Goal: Use online tool/utility: Utilize a website feature to perform a specific function

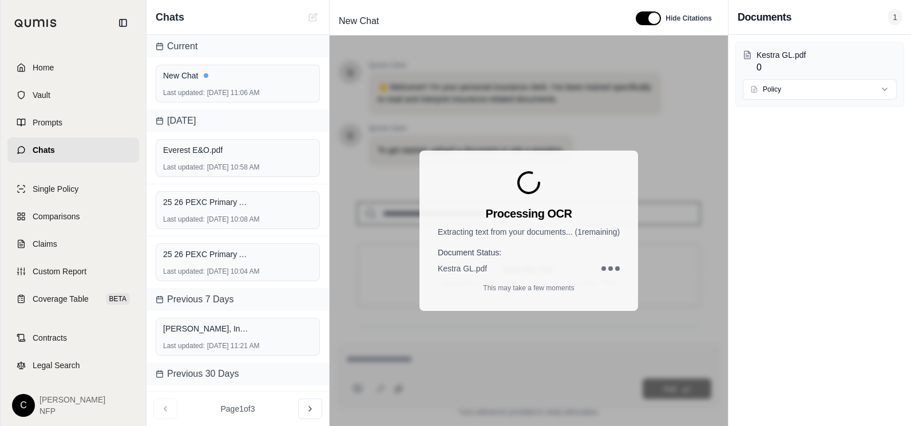
scroll to position [215, 0]
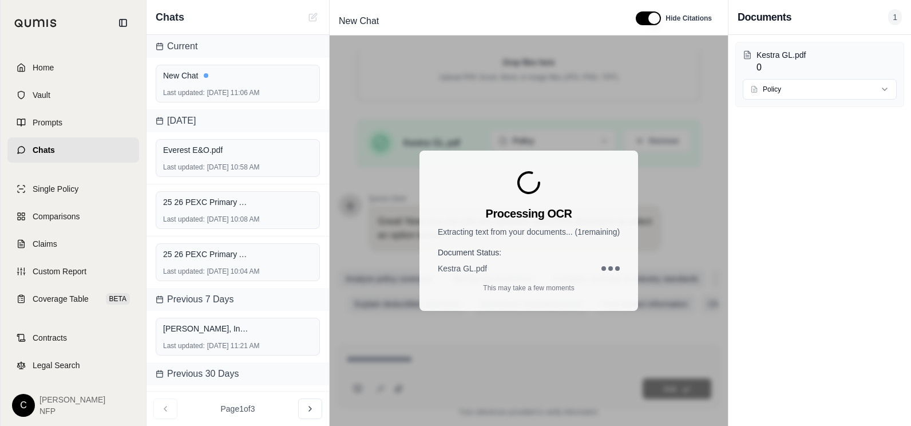
click at [545, 193] on div "Processing OCR Extracting text from your documents... ( 1 remaining) Document S…" at bounding box center [528, 230] width 219 height 160
click at [621, 117] on div "Processing OCR Extracting text from your documents... ( 1 remaining) Document S…" at bounding box center [529, 230] width 398 height 390
click at [622, 114] on div "Processing OCR Extracting text from your documents... ( 1 remaining) Document S…" at bounding box center [529, 230] width 398 height 390
drag, startPoint x: 622, startPoint y: 113, endPoint x: 665, endPoint y: 114, distance: 42.9
click at [625, 112] on div "Processing OCR Extracting text from your documents... ( 1 remaining) Document S…" at bounding box center [529, 230] width 398 height 390
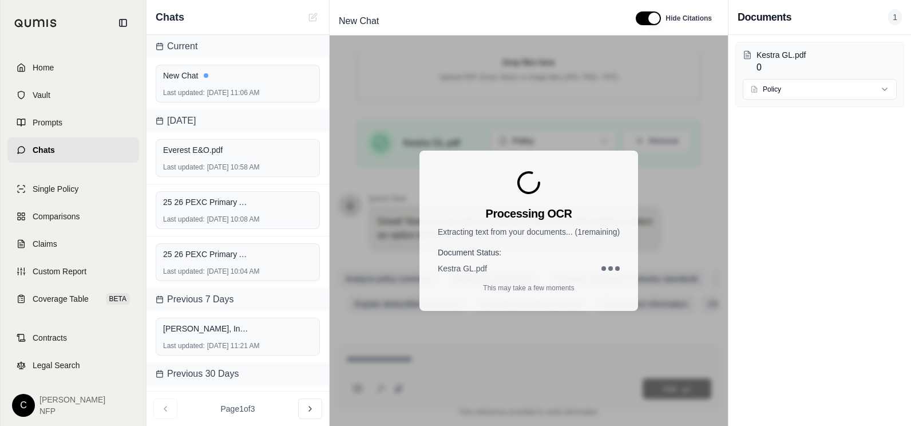
drag, startPoint x: 665, startPoint y: 114, endPoint x: 673, endPoint y: 120, distance: 10.6
click at [667, 115] on div "Processing OCR Extracting text from your documents... ( 1 remaining) Document S…" at bounding box center [529, 230] width 398 height 390
click at [676, 121] on div "Processing OCR Extracting text from your documents... ( 1 remaining) Document S…" at bounding box center [529, 230] width 398 height 390
click at [679, 122] on div "Processing OCR Extracting text from your documents... ( 1 remaining) Document S…" at bounding box center [529, 230] width 398 height 390
click at [298, 136] on div "Everest E&O.pdf Last updated: [DATE] 10:58 AM" at bounding box center [237, 158] width 183 height 52
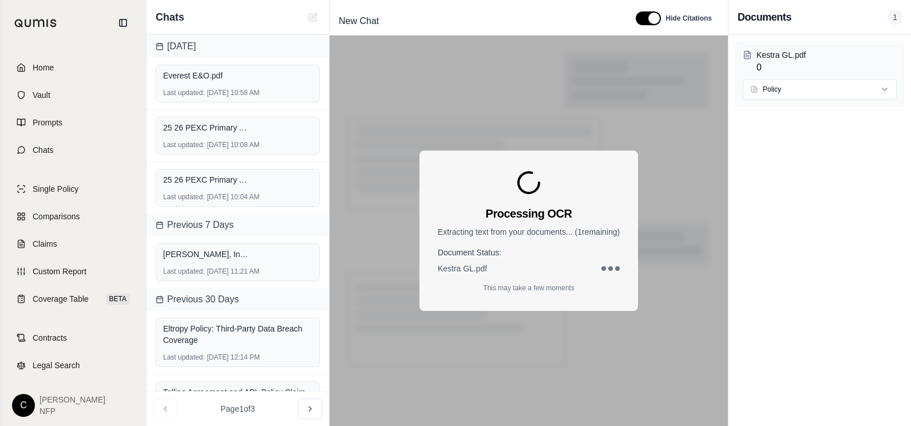
click at [482, 179] on div "Processing OCR Extracting text from your documents... ( 1 remaining) Document S…" at bounding box center [528, 230] width 219 height 160
click at [503, 235] on p "Extracting text from your documents... ( 1 remaining)" at bounding box center [529, 231] width 182 height 11
click at [212, 88] on div "Last updated: [DATE] 10:58 AM" at bounding box center [237, 92] width 149 height 9
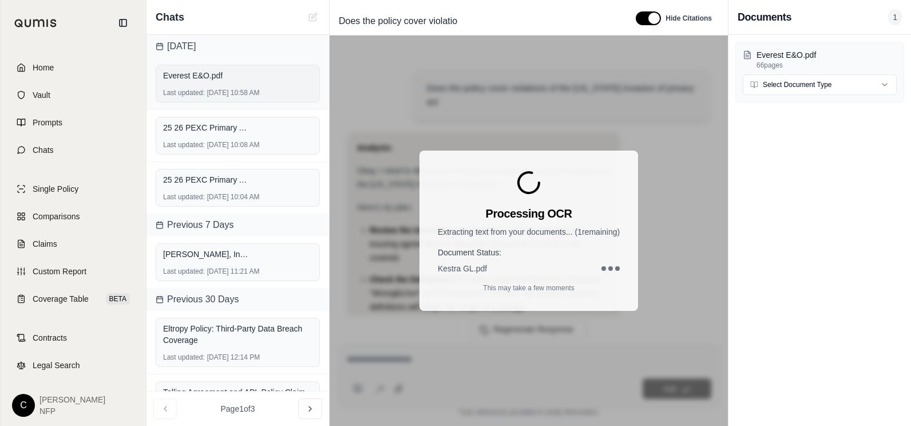
scroll to position [1344, 0]
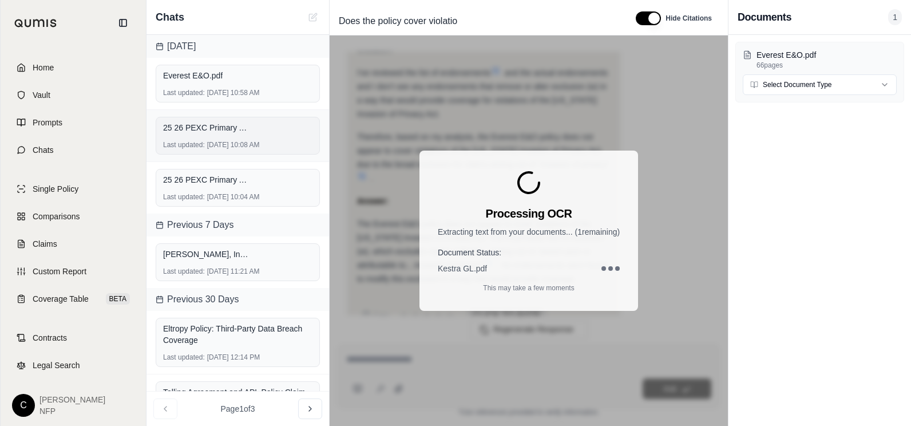
click at [223, 129] on span "25 26 PEXC Primary Allianz Policy - Eos Fitness.pdf" at bounding box center [206, 127] width 86 height 11
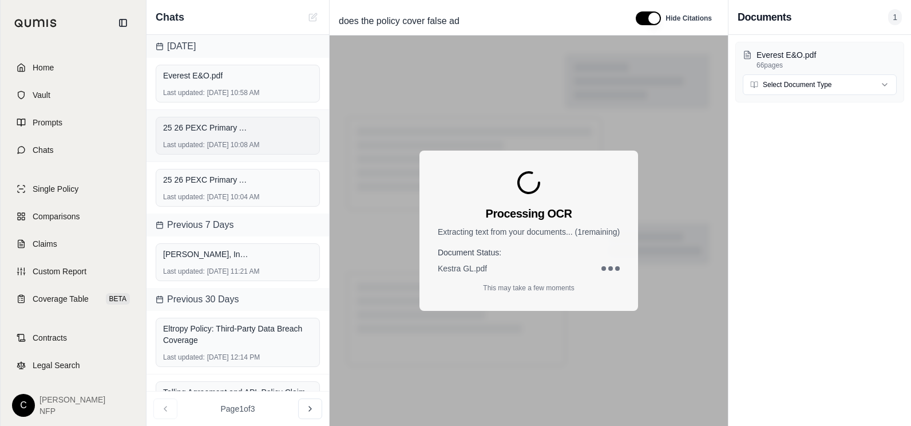
click at [223, 129] on span "25 26 PEXC Primary Allianz Policy - Eos Fitness.pdf" at bounding box center [206, 127] width 86 height 11
drag, startPoint x: 223, startPoint y: 129, endPoint x: 213, endPoint y: 85, distance: 45.1
click at [215, 85] on div "Everest E&O.pdf Last updated: [DATE] 10:58 AM" at bounding box center [238, 84] width 164 height 38
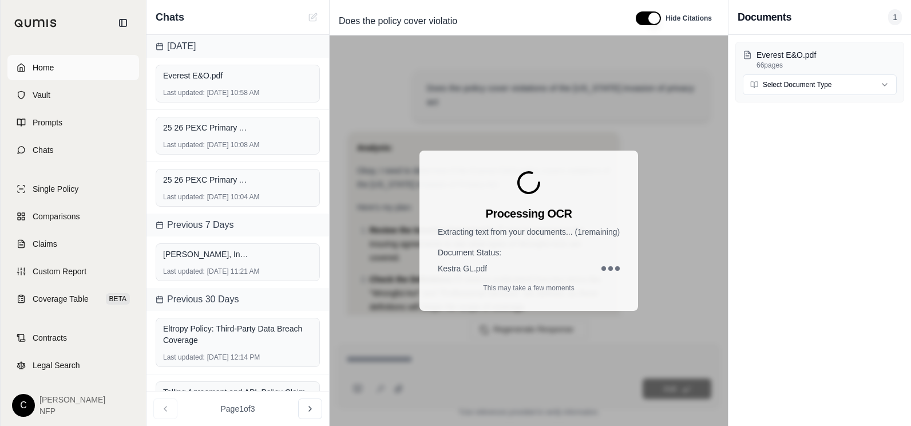
scroll to position [1344, 0]
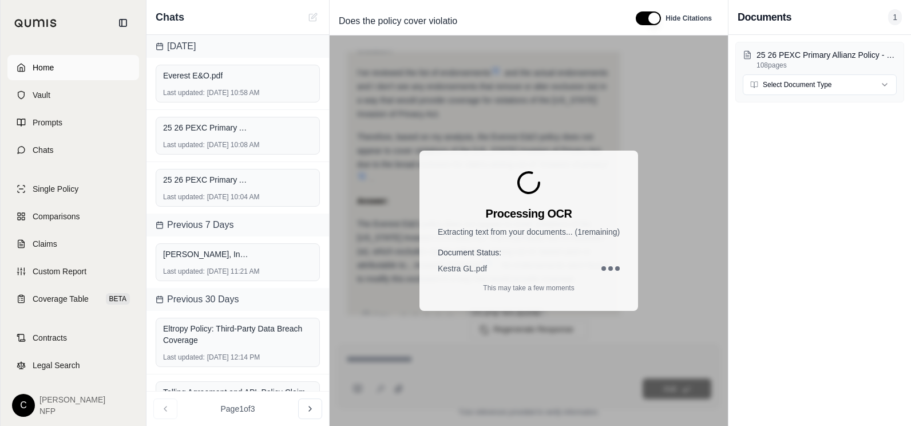
click at [39, 69] on span "Home" at bounding box center [43, 67] width 21 height 11
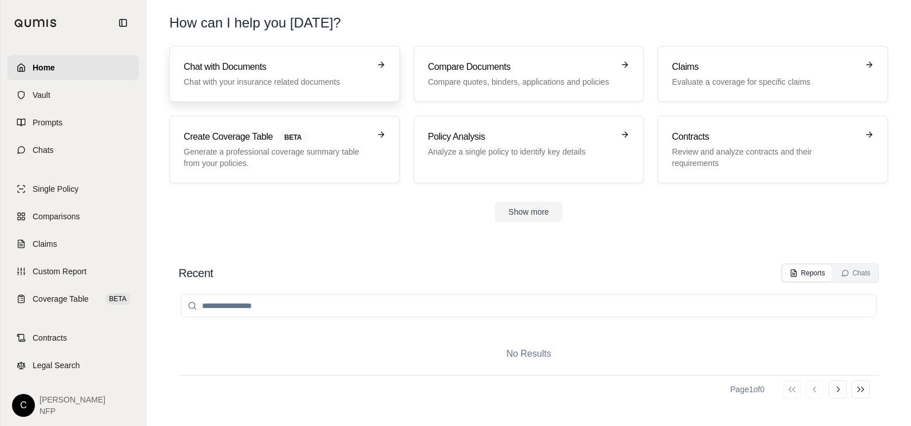
click at [256, 74] on div "Chat with Documents Chat with your insurance related documents" at bounding box center [277, 73] width 186 height 27
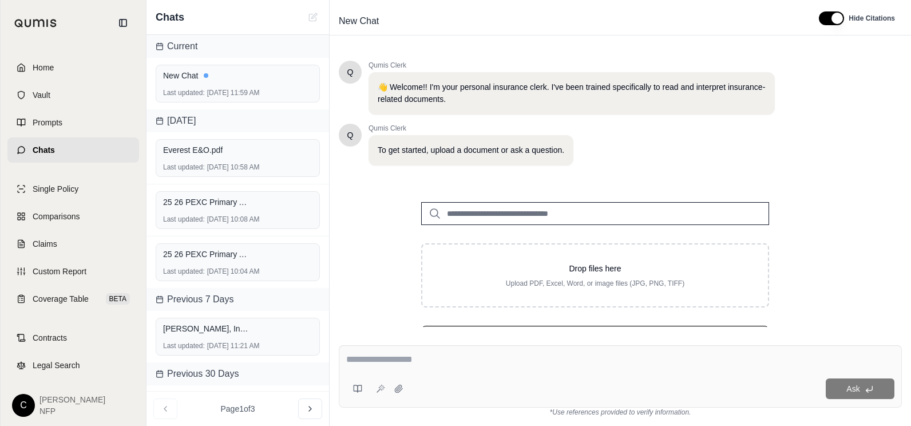
click at [457, 361] on textarea at bounding box center [620, 359] width 548 height 14
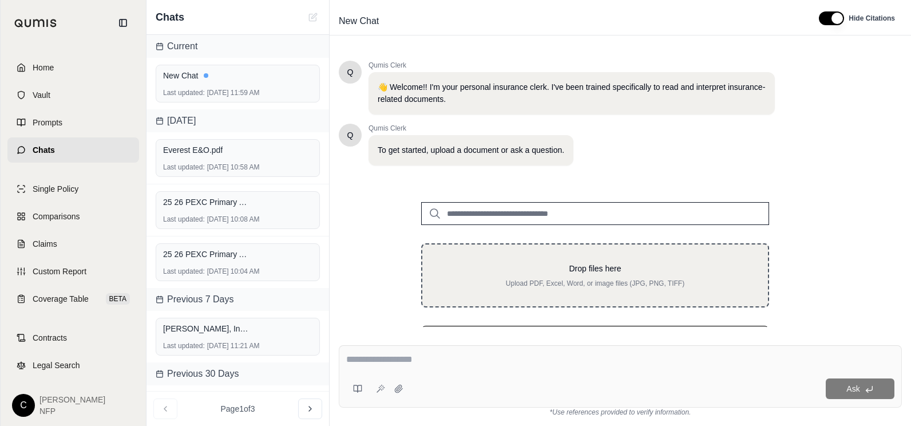
click at [587, 272] on p "Drop files here" at bounding box center [595, 268] width 309 height 11
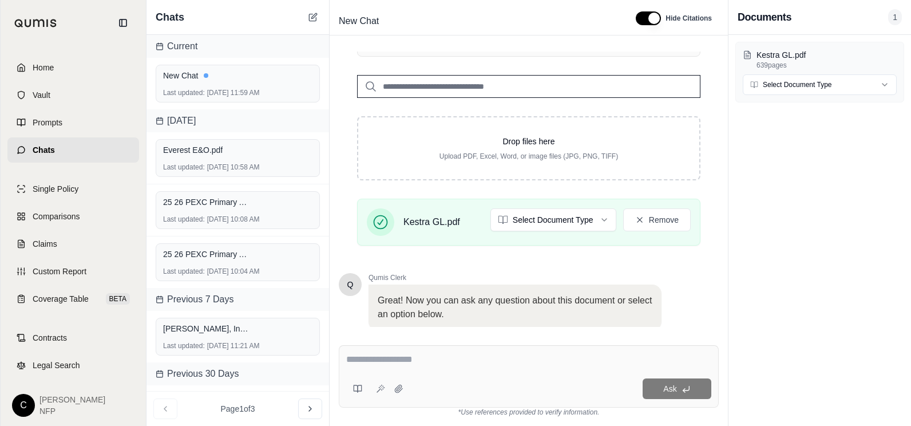
scroll to position [215, 0]
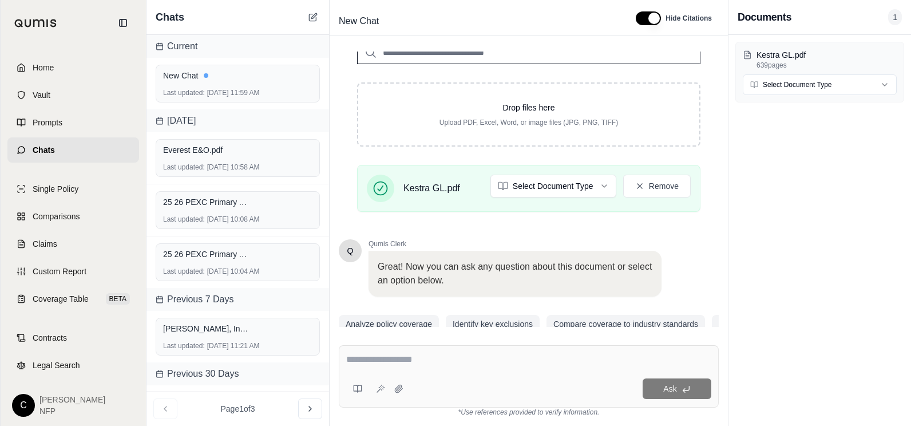
click at [359, 363] on textarea at bounding box center [528, 359] width 365 height 14
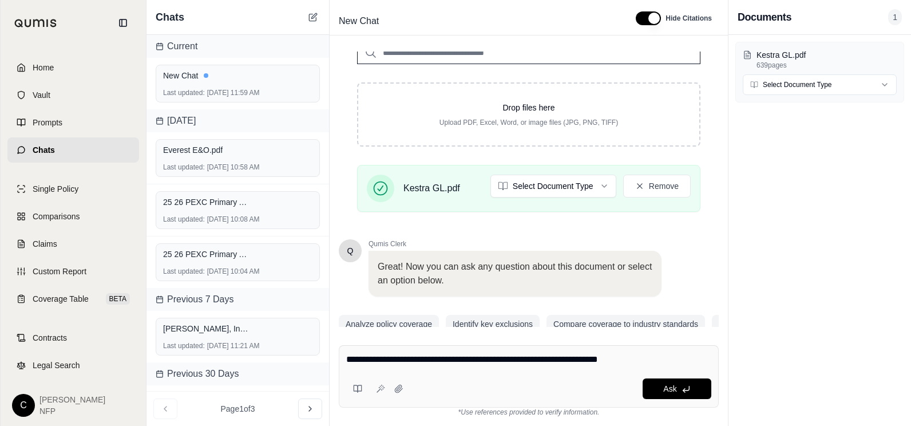
type textarea "**********"
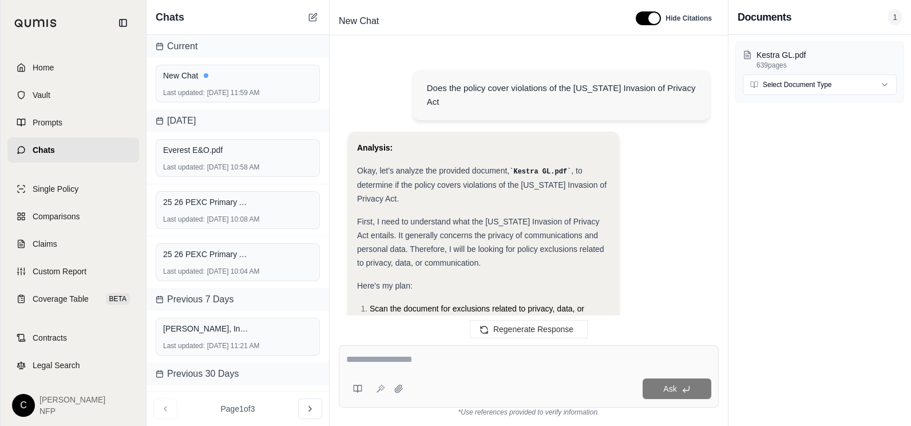
scroll to position [772, 0]
